Goal: Check status: Check status

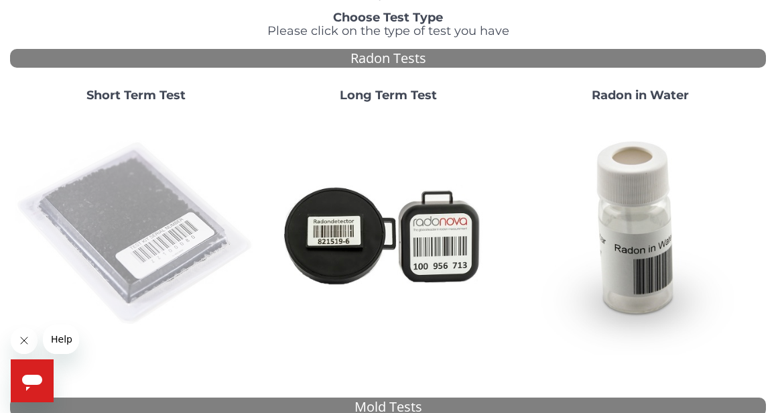
scroll to position [109, 0]
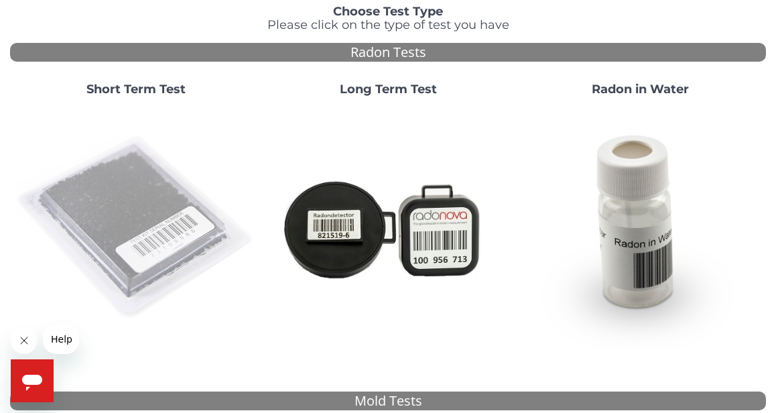
click at [123, 201] on img at bounding box center [135, 227] width 241 height 241
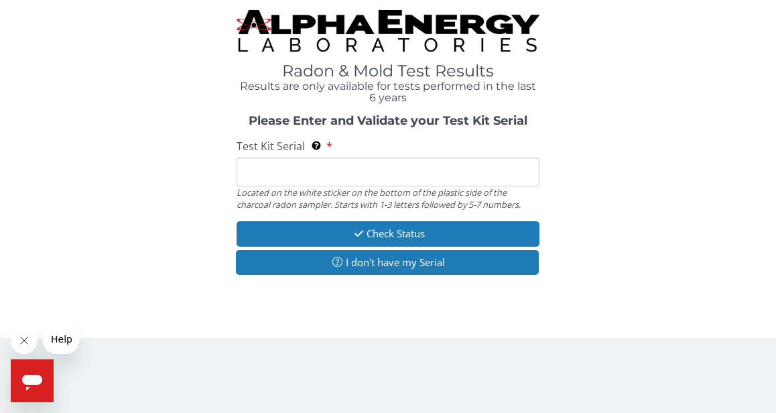
scroll to position [0, 0]
drag, startPoint x: 248, startPoint y: 166, endPoint x: 259, endPoint y: 165, distance: 10.1
click at [248, 165] on input "Test Kit Serial Located on the white sticker on the bottom of the plastic side …" at bounding box center [387, 171] width 302 height 29
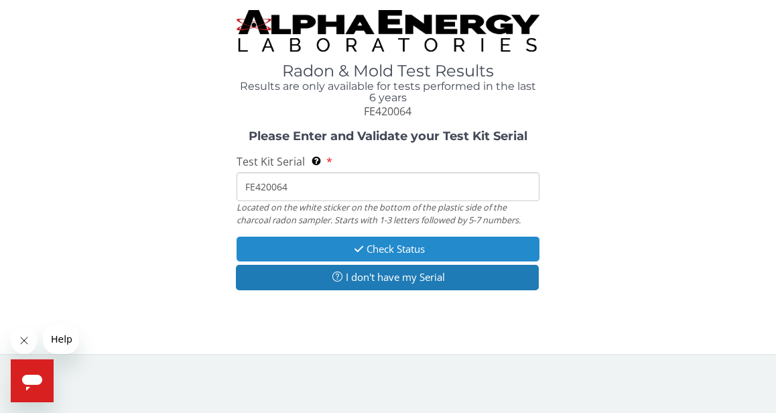
type input "FE420064"
click at [319, 246] on button "Check Status" at bounding box center [387, 248] width 302 height 25
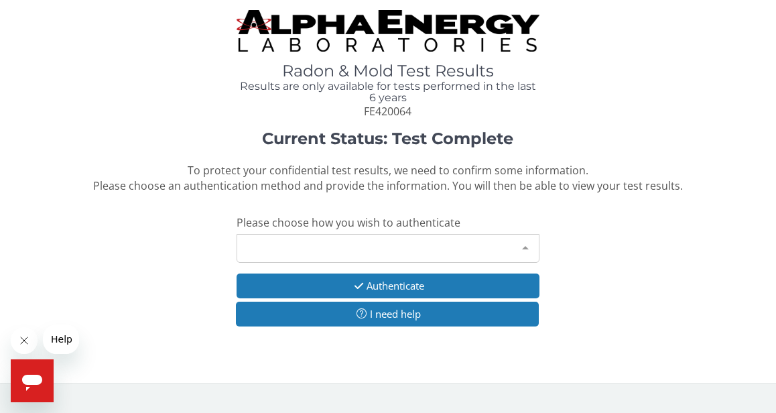
click at [514, 244] on div at bounding box center [525, 246] width 27 height 25
click at [609, 272] on div "Current Status: Test Complete To protect your confidential test results, we nee…" at bounding box center [387, 235] width 755 height 211
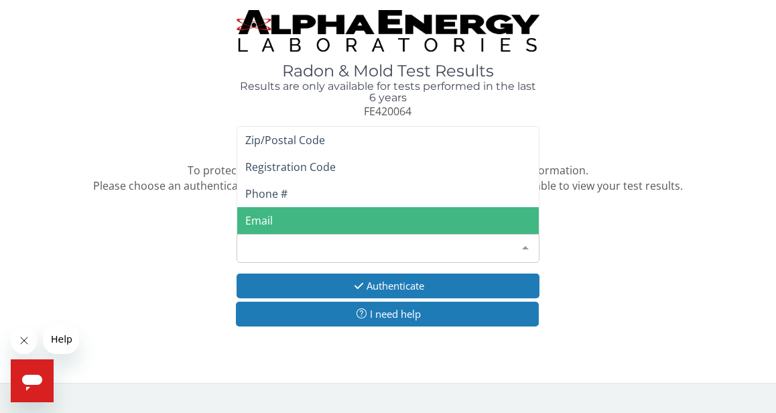
click at [498, 240] on div "Please make a selection" at bounding box center [387, 248] width 302 height 29
click at [336, 212] on span "Email" at bounding box center [387, 220] width 301 height 27
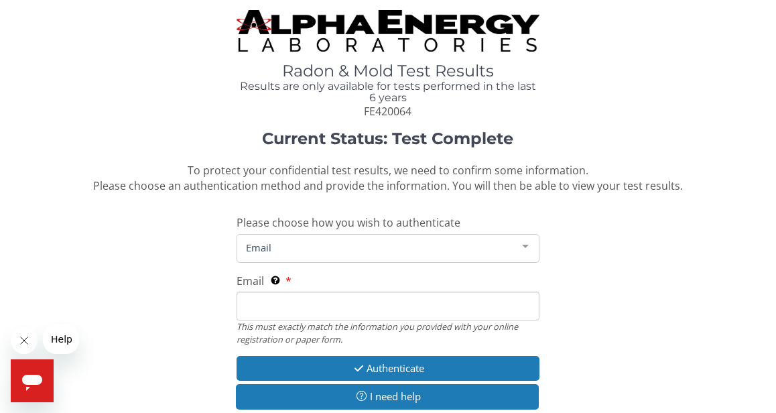
click at [275, 301] on input "Email This must exactly match the information you provided with your online reg…" at bounding box center [387, 305] width 302 height 29
click at [253, 304] on input "[PERSON_NAME][EMAIL_ADDRESS][DOMAIN_NAME]" at bounding box center [387, 305] width 302 height 29
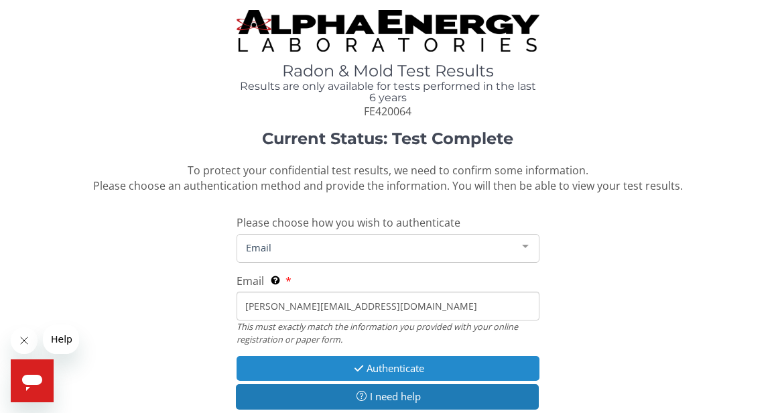
type input "[PERSON_NAME][EMAIL_ADDRESS][DOMAIN_NAME]"
click at [379, 361] on button "Authenticate" at bounding box center [387, 368] width 302 height 25
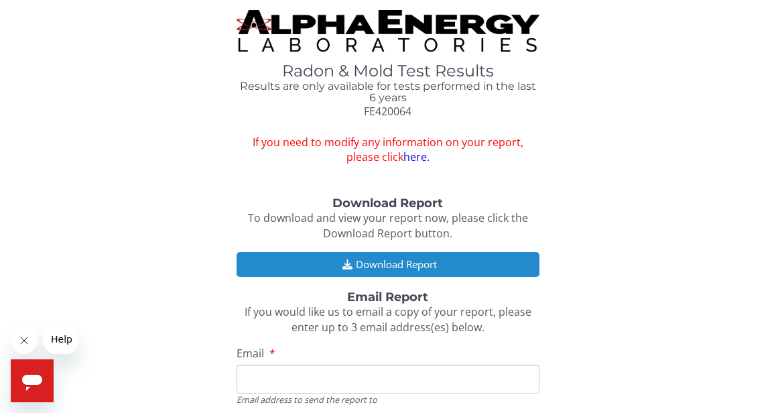
click at [365, 257] on button "Download Report" at bounding box center [387, 264] width 302 height 25
